Goal: Find specific page/section: Find specific page/section

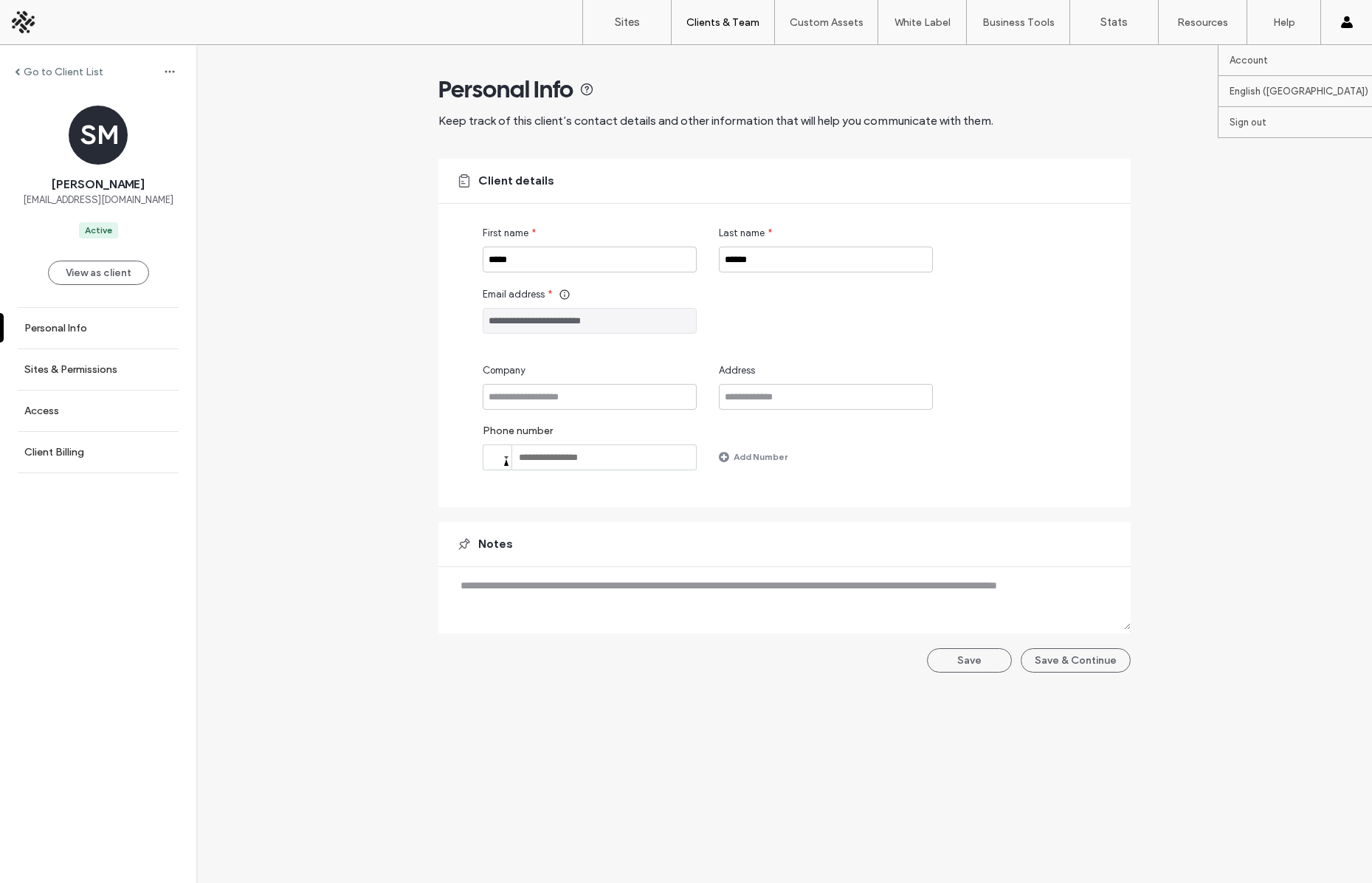
click at [1364, 10] on div "Account English ([GEOGRAPHIC_DATA]) English Español ([GEOGRAPHIC_DATA]) Portugu…" at bounding box center [1346, 22] width 51 height 44
click at [1344, 17] on use at bounding box center [1345, 22] width 12 height 12
drag, startPoint x: 603, startPoint y: 18, endPoint x: 613, endPoint y: 14, distance: 10.8
click at [603, 18] on div "Sites Clients & Team Client Management Client Billing Team Permissions Custom A…" at bounding box center [686, 22] width 1372 height 45
drag, startPoint x: 623, startPoint y: 13, endPoint x: 613, endPoint y: 20, distance: 12.2
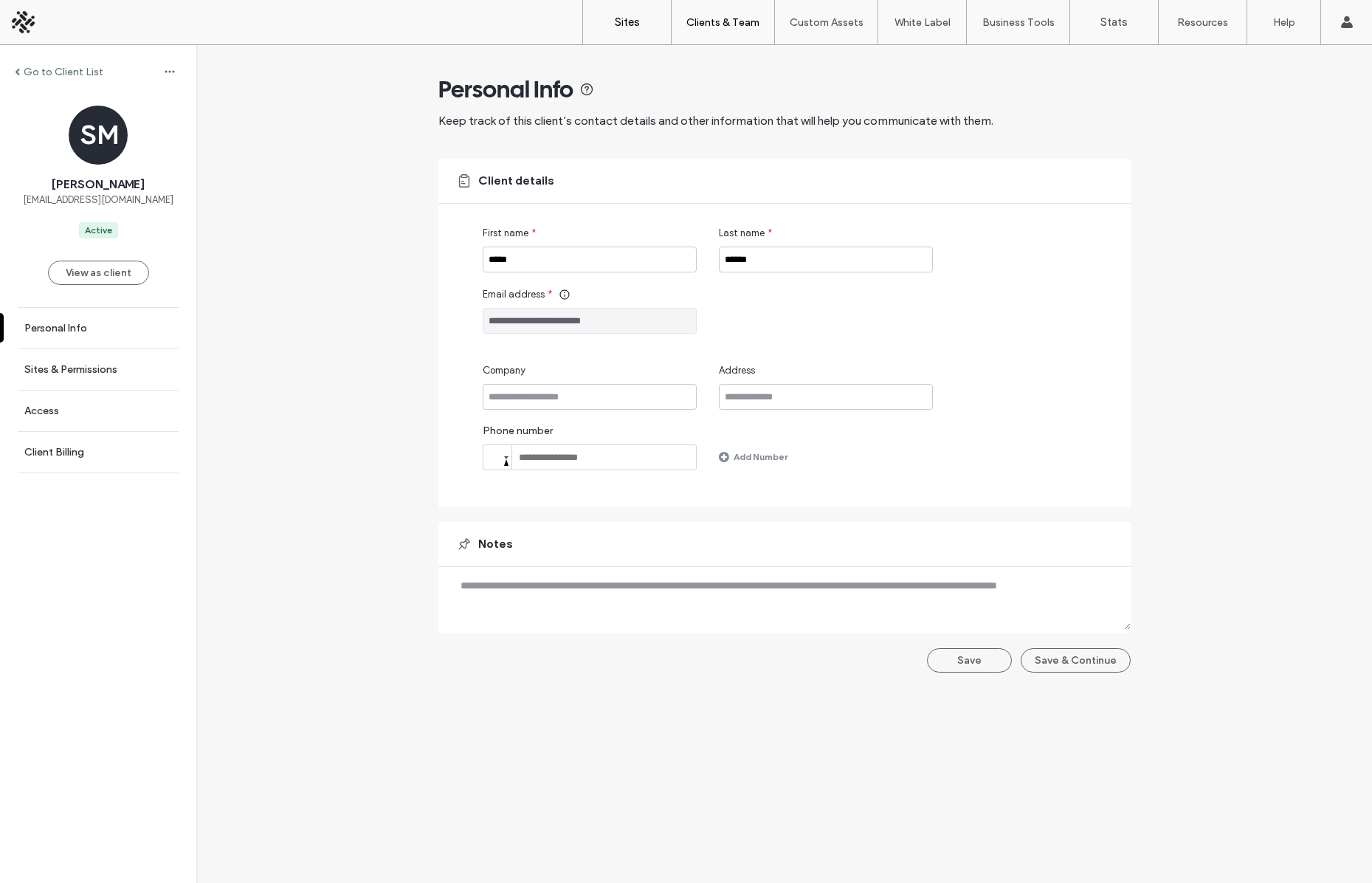
click at [623, 13] on link "Sites" at bounding box center [626, 22] width 87 height 44
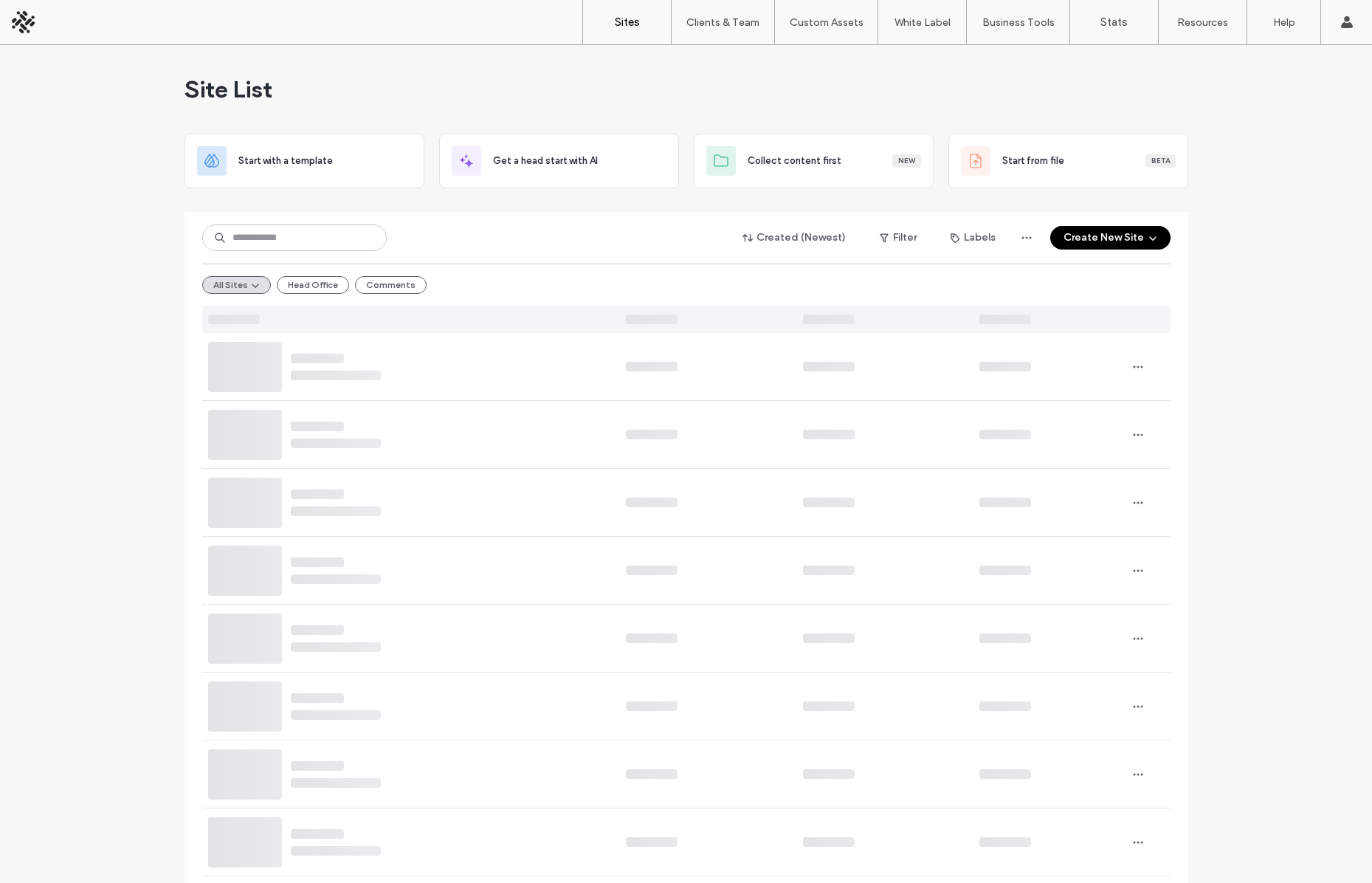
drag, startPoint x: 169, startPoint y: 255, endPoint x: 297, endPoint y: 237, distance: 129.3
click at [297, 237] on input at bounding box center [294, 237] width 185 height 27
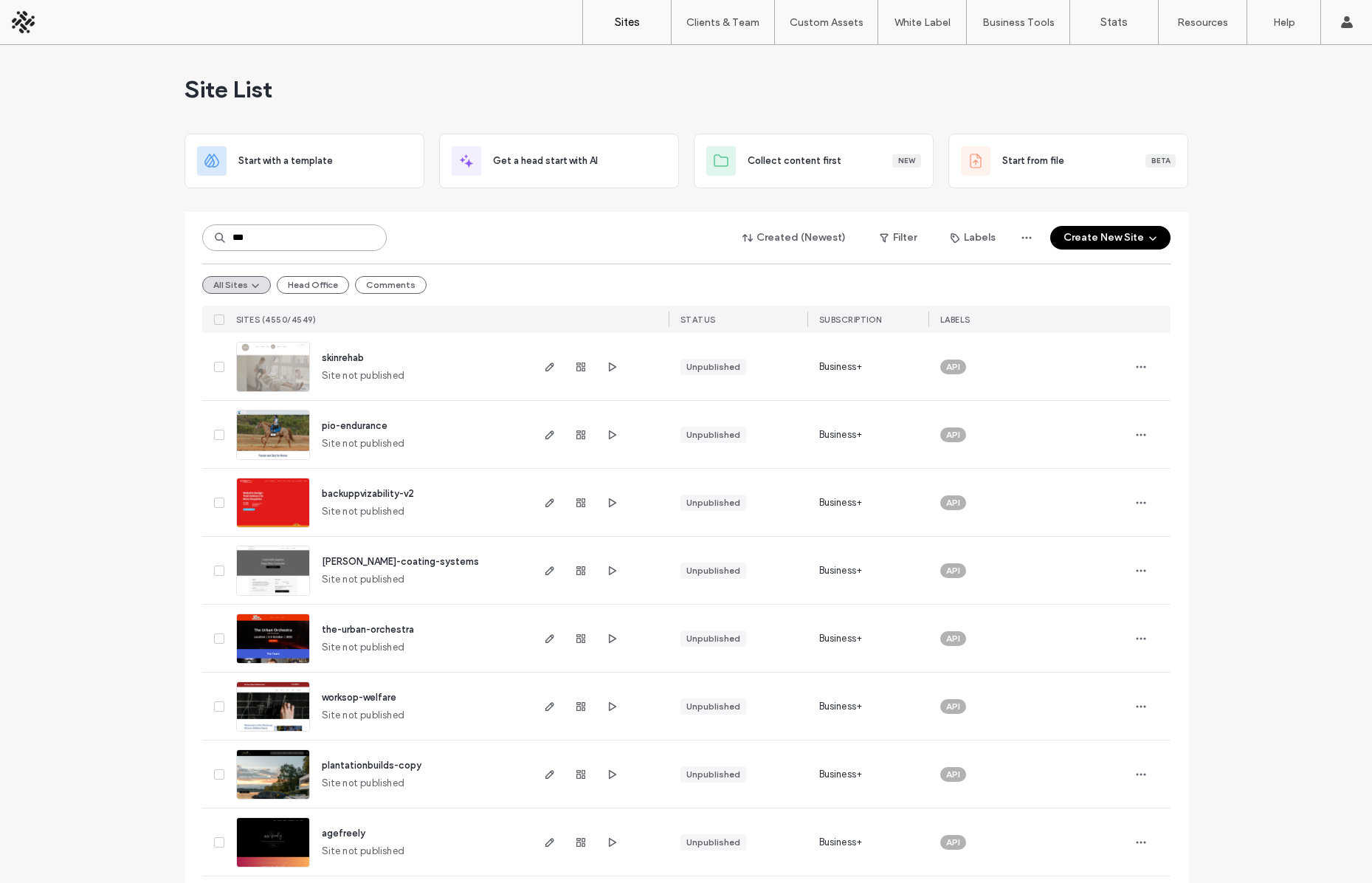
type input "****"
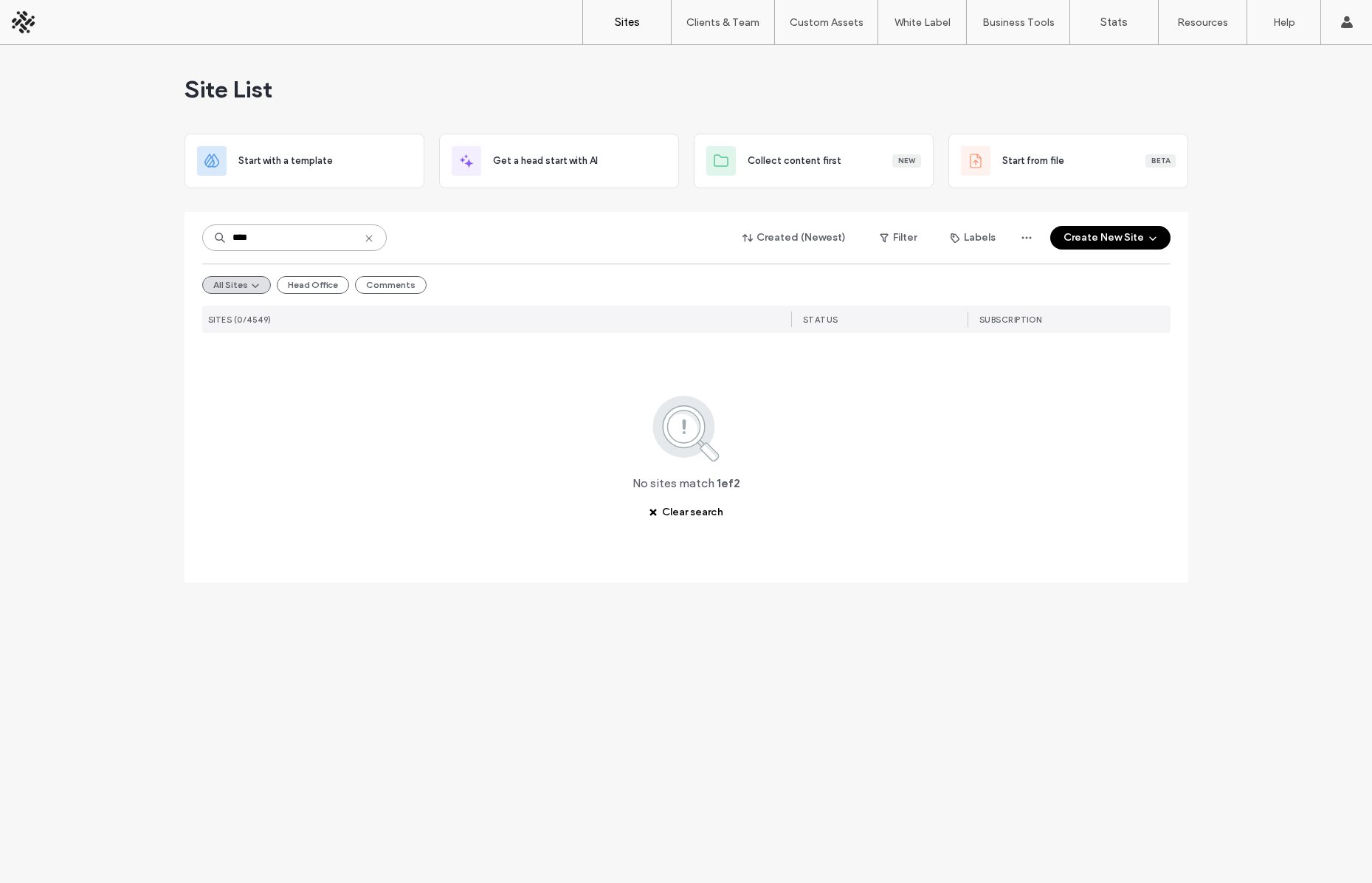
click at [266, 225] on input "****" at bounding box center [294, 237] width 185 height 27
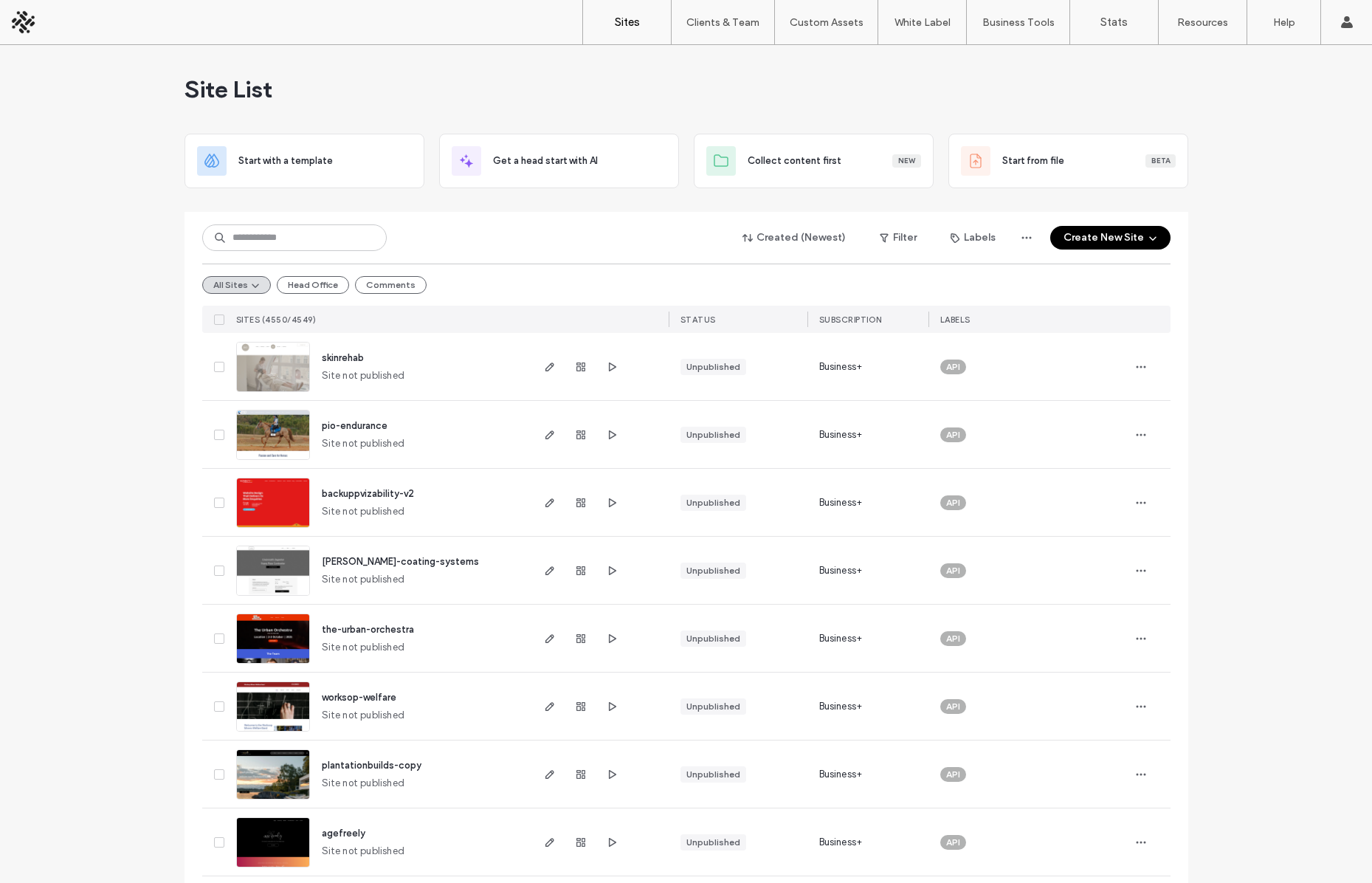
click at [506, 232] on div "Created (Newest) Filter Labels Create New Site" at bounding box center [686, 237] width 968 height 28
